Goal: Information Seeking & Learning: Learn about a topic

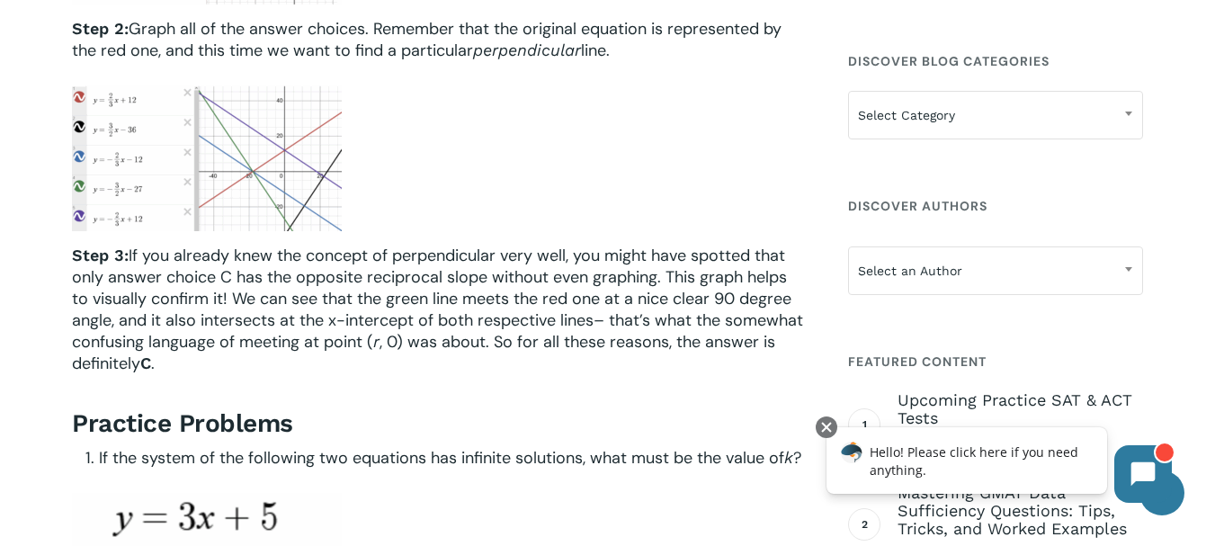
scroll to position [4948, 0]
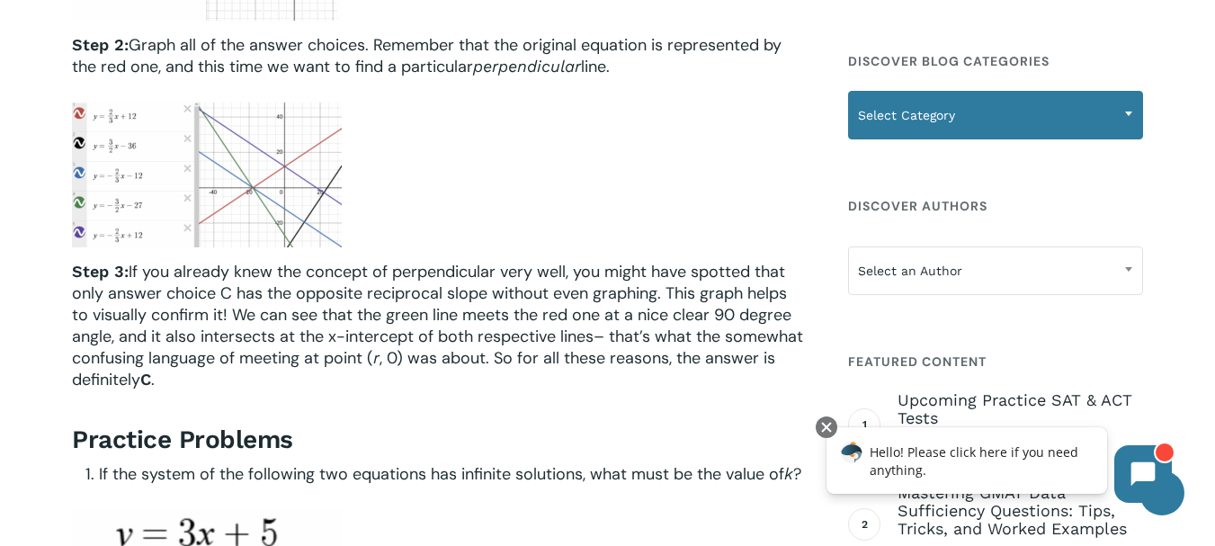
click at [1120, 124] on span at bounding box center [1128, 113] width 27 height 45
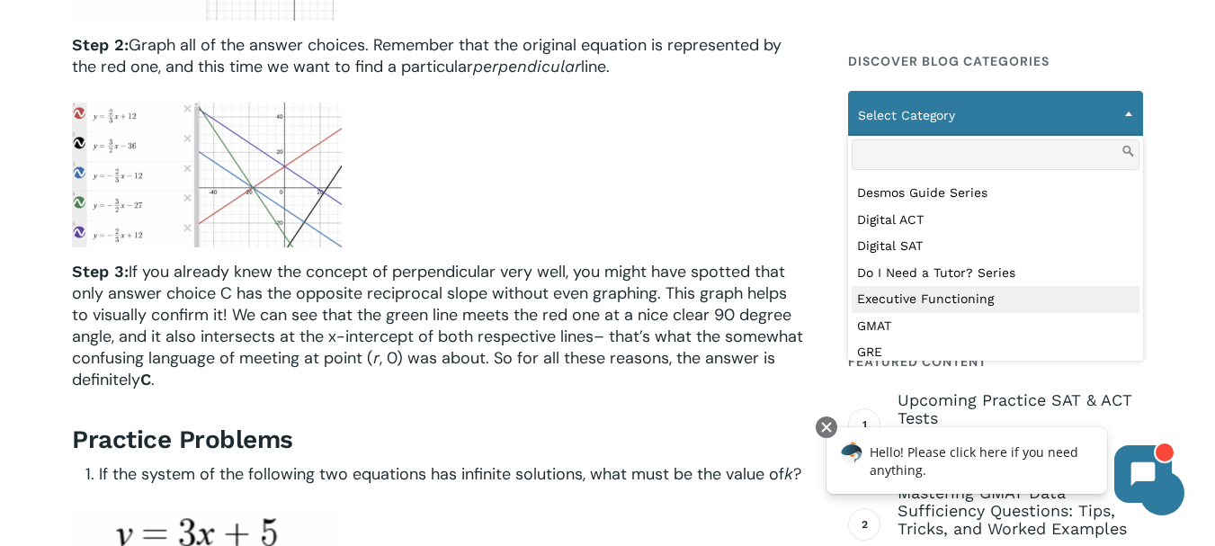
scroll to position [279, 0]
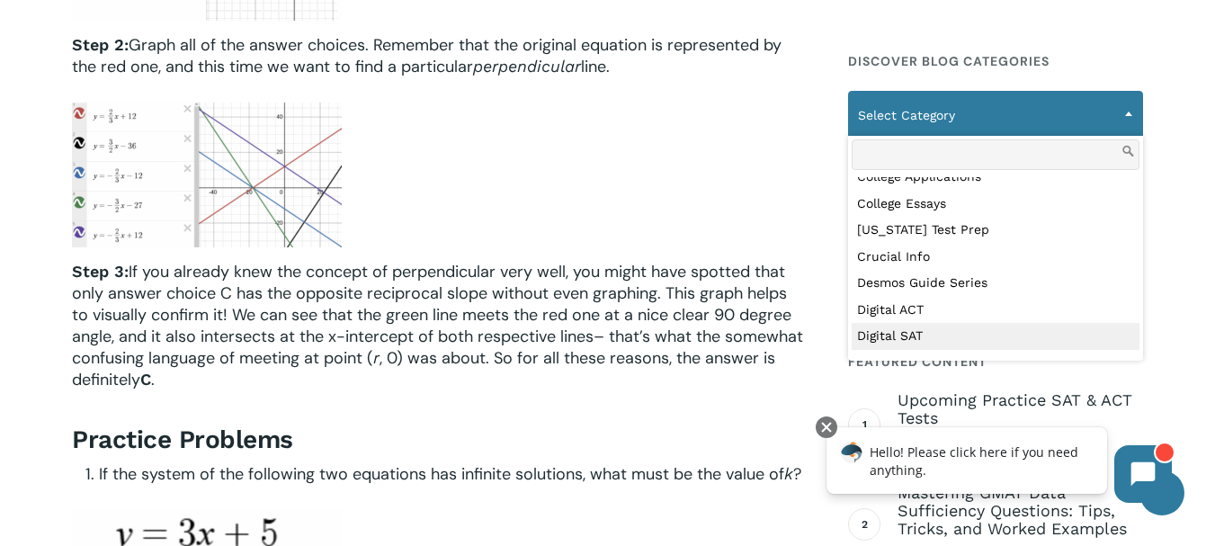
select select "***"
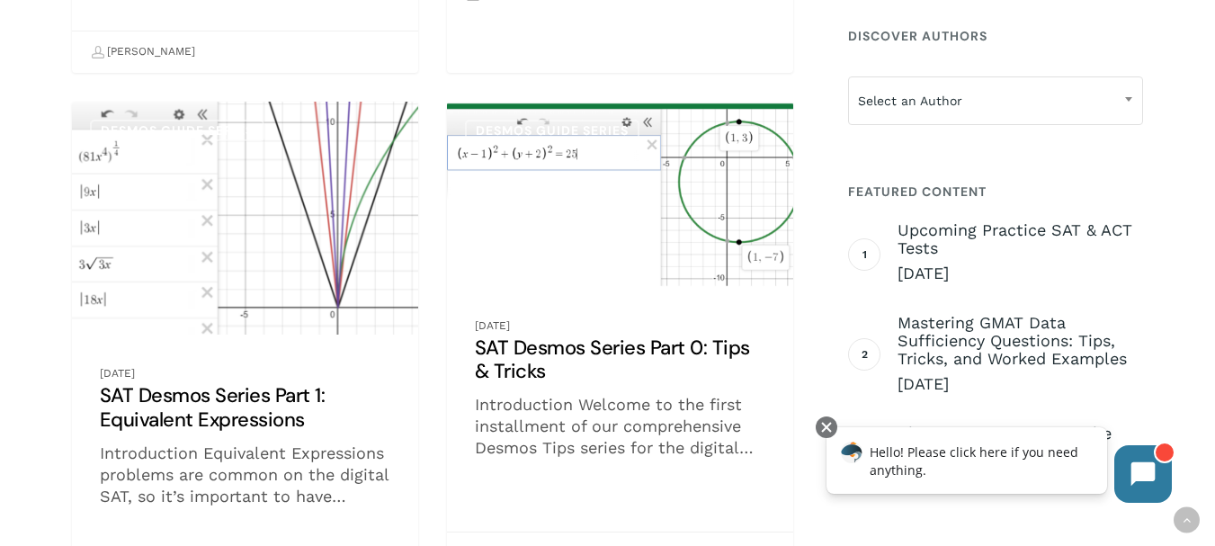
scroll to position [2069, 0]
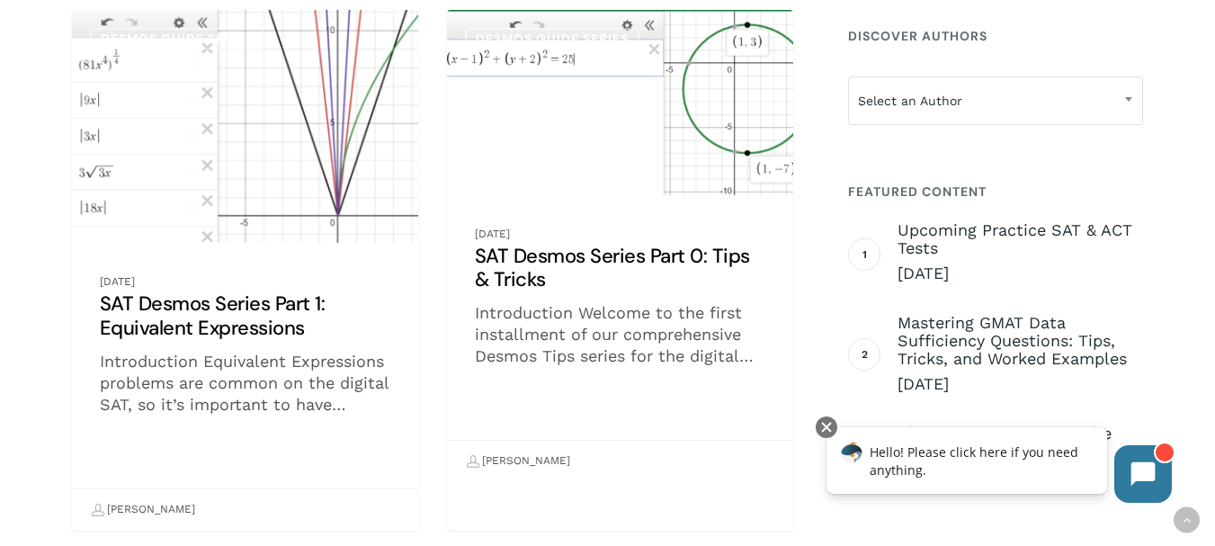
click at [563, 202] on link "SAT Desmos Series Part 0: Tips & Tricks" at bounding box center [620, 246] width 346 height 472
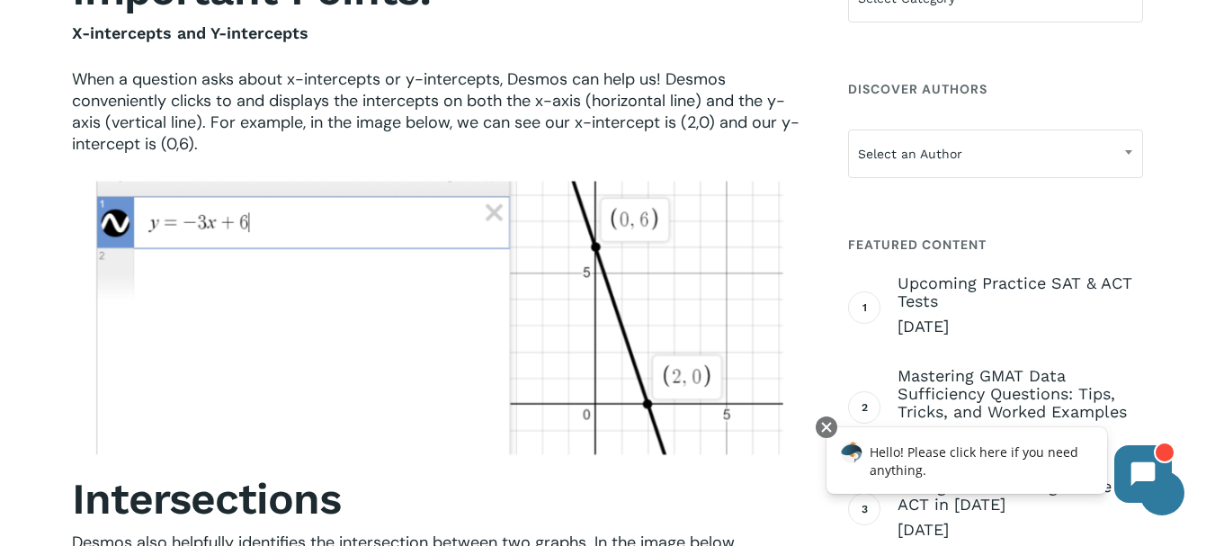
scroll to position [1619, 0]
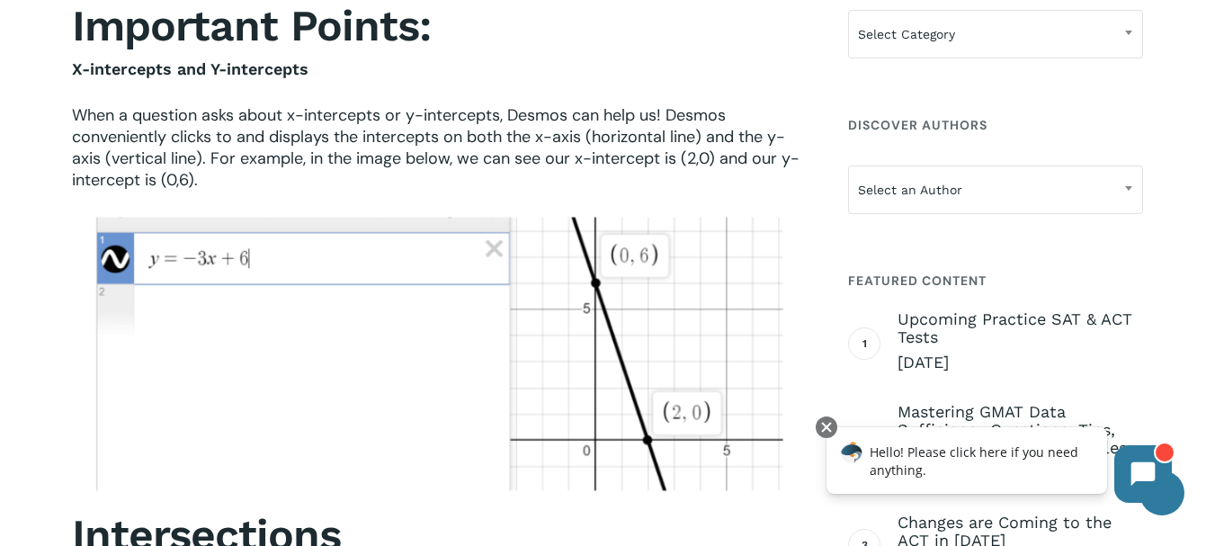
click at [523, 116] on span "When a question asks about x-intercepts or y-intercepts, Desmos can help us! De…" at bounding box center [436, 147] width 728 height 86
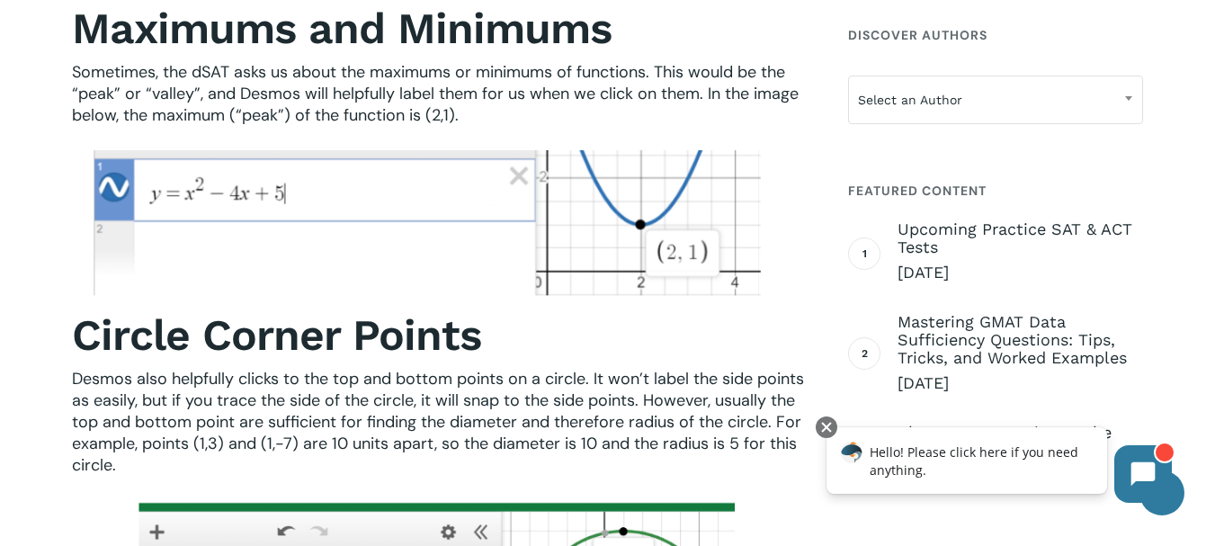
scroll to position [2339, 0]
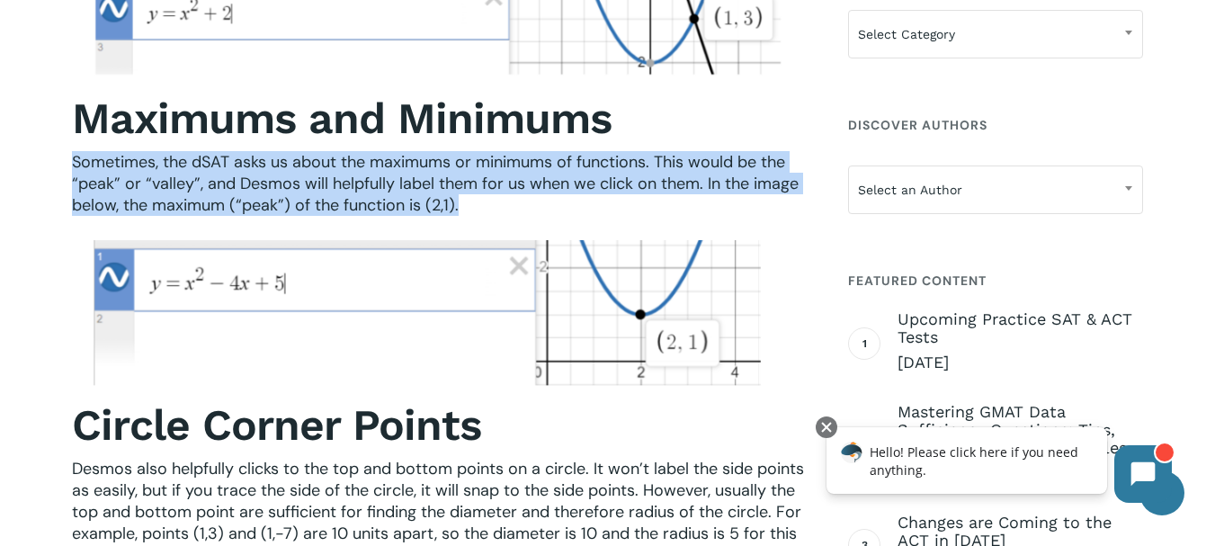
drag, startPoint x: 68, startPoint y: 162, endPoint x: 497, endPoint y: 210, distance: 430.9
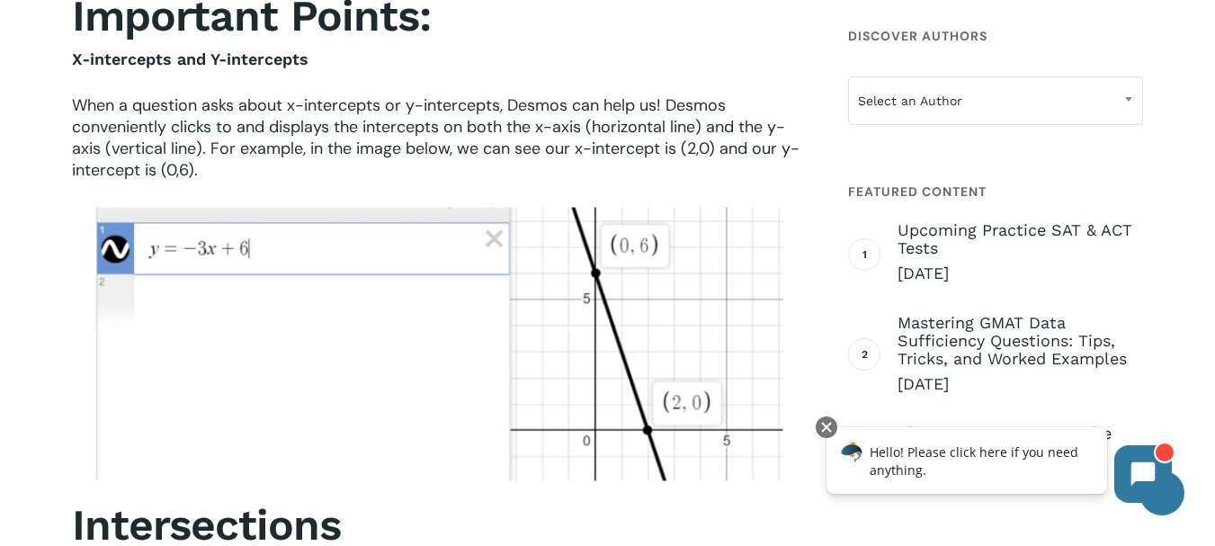
scroll to position [1709, 0]
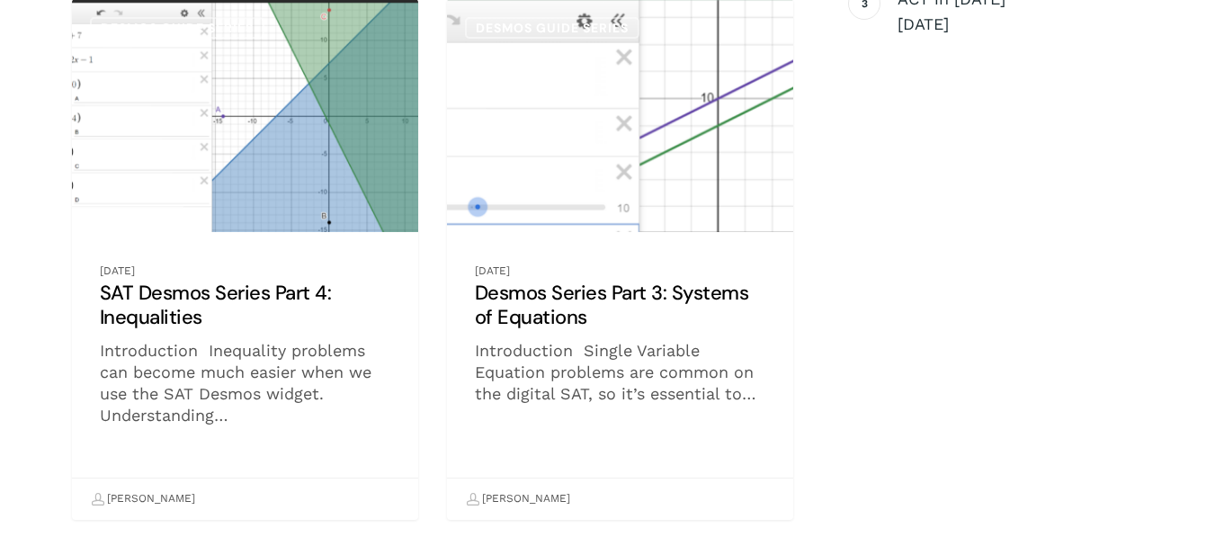
scroll to position [980, 0]
